Goal: Information Seeking & Learning: Learn about a topic

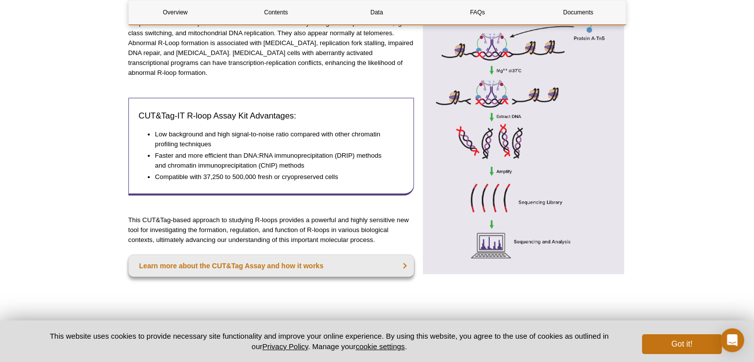
scroll to position [514, 0]
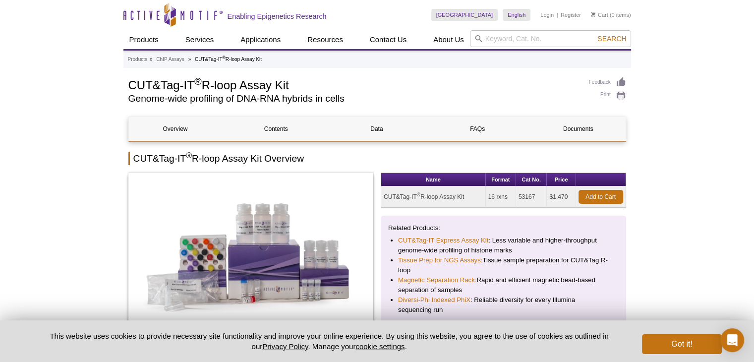
drag, startPoint x: 397, startPoint y: 248, endPoint x: 401, endPoint y: 234, distance: 14.4
click at [398, 247] on ul "CUT&Tag-IT Express Assay Kit : Less variable and higher-throughput genome-wide …" at bounding box center [498, 275] width 221 height 79
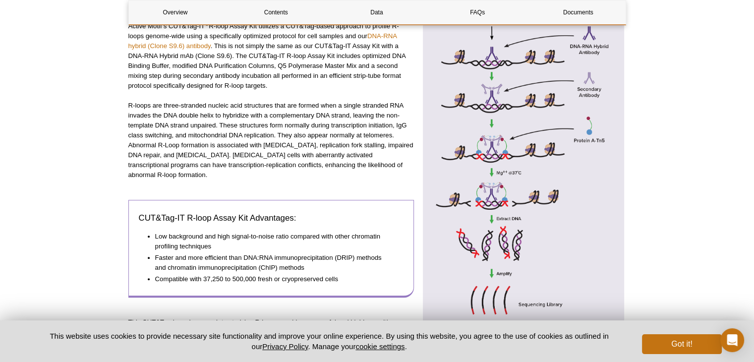
scroll to position [397, 0]
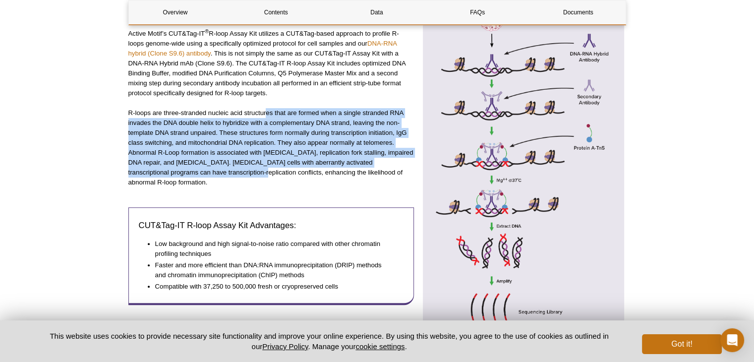
drag, startPoint x: 267, startPoint y: 98, endPoint x: 216, endPoint y: 175, distance: 92.7
click at [216, 175] on div "CUT&Tag (Cleavage Under Targets & Tagmentation) is a genome-wide chromatin prof…" at bounding box center [271, 192] width 286 height 446
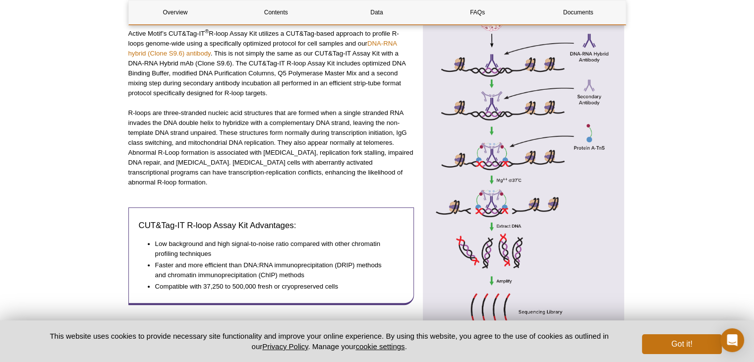
click at [220, 175] on p "R-loops are three-stranded nucleic acid structures that are formed when a singl…" at bounding box center [271, 147] width 286 height 79
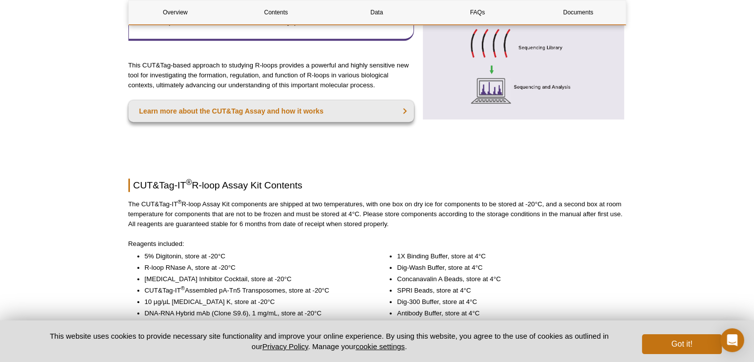
scroll to position [794, 0]
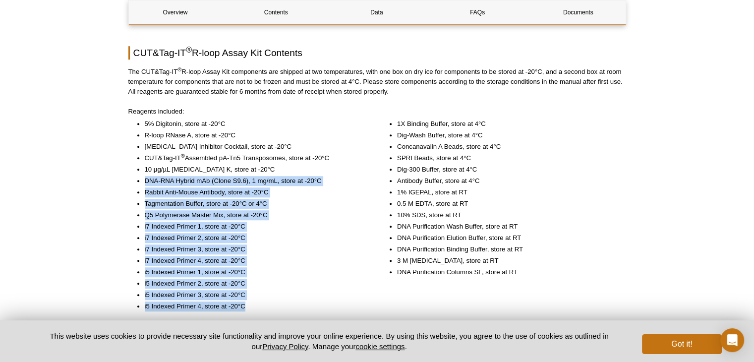
drag, startPoint x: 142, startPoint y: 169, endPoint x: 283, endPoint y: 292, distance: 187.4
click at [283, 292] on ul "5% Digitonin, store at -20°C R-loop RNase A, store at -20°C Protease Inhibitor …" at bounding box center [246, 215] width 236 height 192
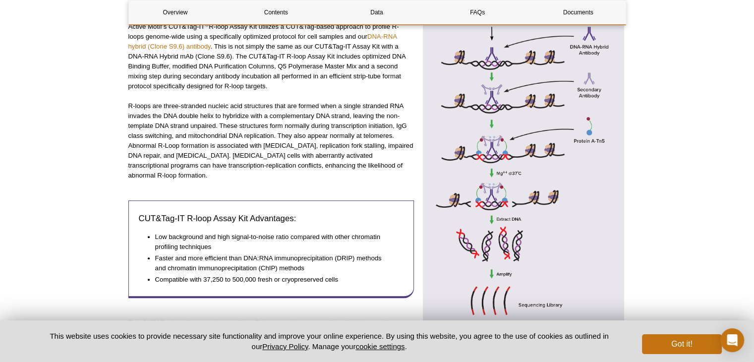
scroll to position [397, 0]
